Goal: Task Accomplishment & Management: Use online tool/utility

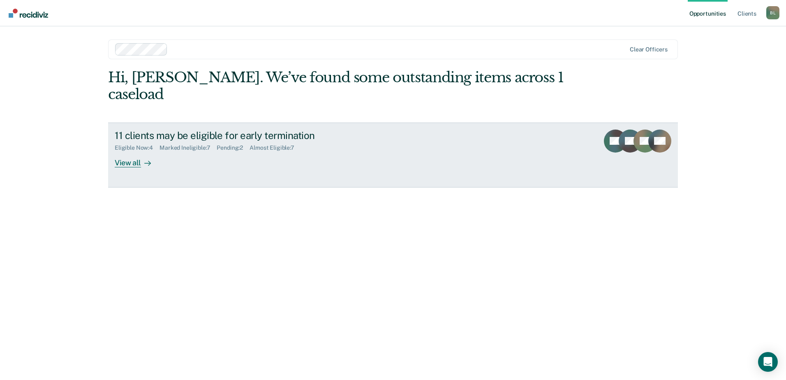
click at [140, 151] on div "View all" at bounding box center [138, 159] width 46 height 16
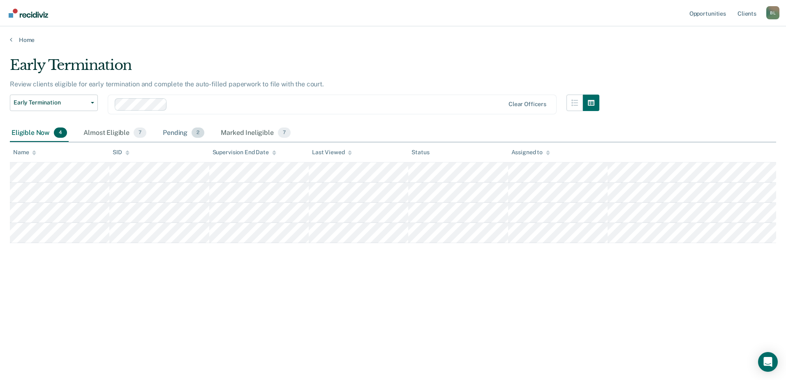
click at [176, 134] on div "Pending 2" at bounding box center [183, 133] width 45 height 18
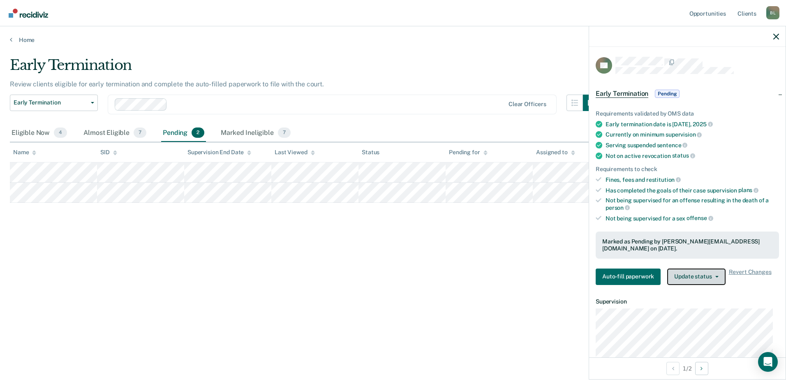
click at [715, 268] on button "Update status" at bounding box center [696, 276] width 58 height 16
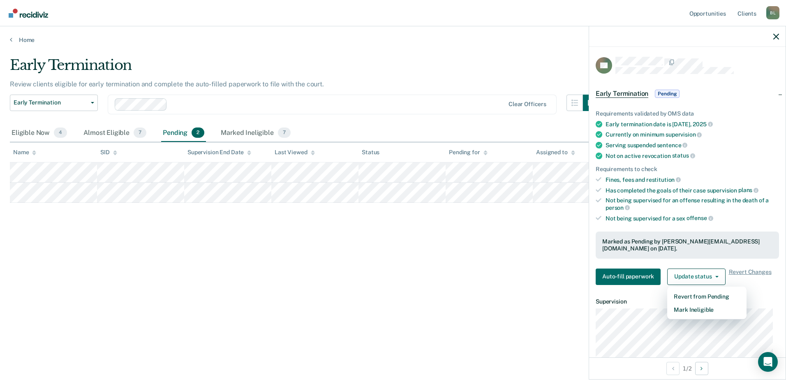
click at [387, 250] on div "Early Termination Review clients eligible for early termination and complete th…" at bounding box center [393, 187] width 766 height 261
